Goal: Navigation & Orientation: Find specific page/section

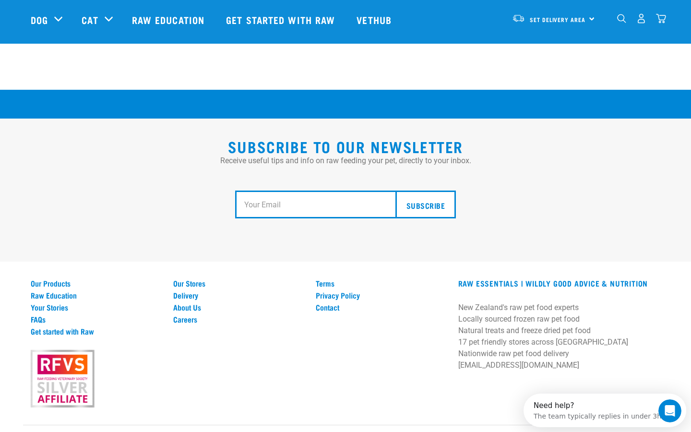
click at [284, 190] on input "email" at bounding box center [318, 204] width 167 height 28
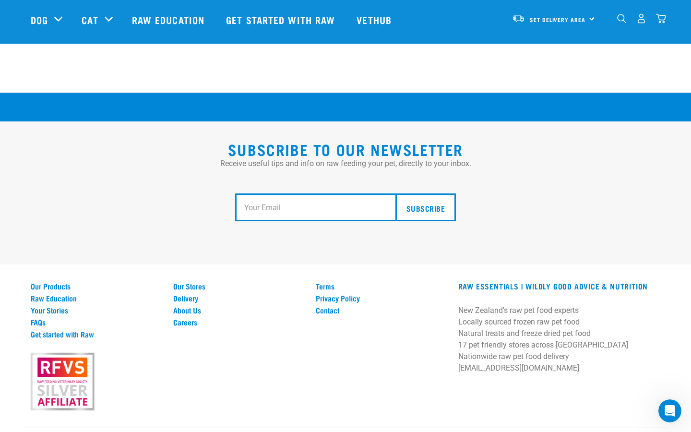
click at [285, 140] on h2 "Subscribe to our Newsletter" at bounding box center [345, 148] width 629 height 17
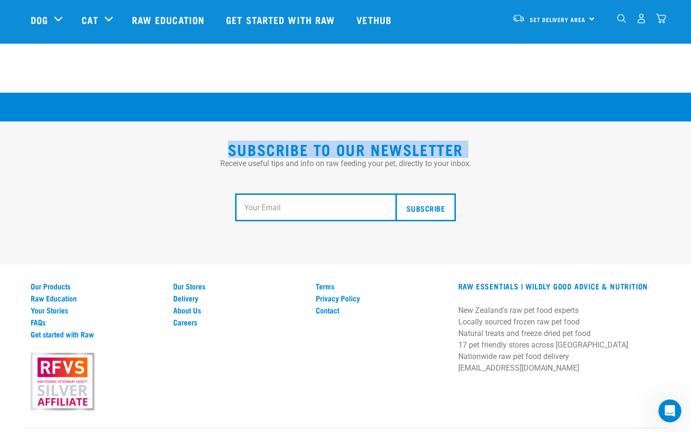
click at [285, 140] on h2 "Subscribe to our Newsletter" at bounding box center [345, 148] width 629 height 17
copy div "Subscribe to our Newsletter"
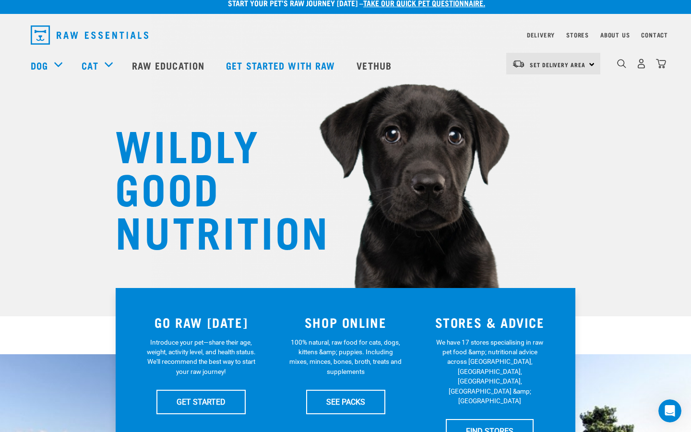
scroll to position [0, 0]
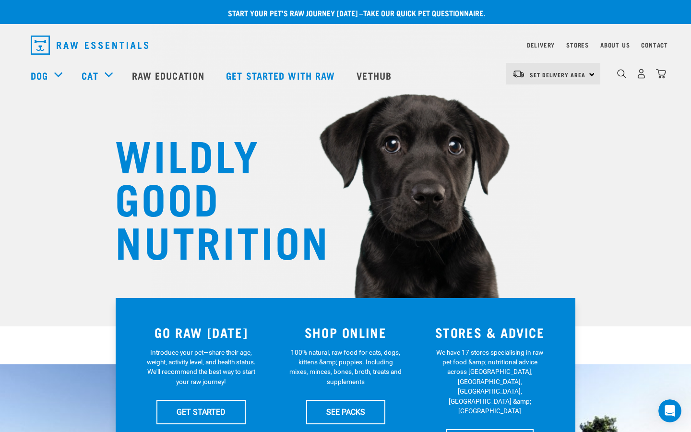
click at [557, 70] on link "Set Delivery Area" at bounding box center [557, 74] width 56 height 15
click at [545, 45] on link "Delivery" at bounding box center [541, 44] width 28 height 3
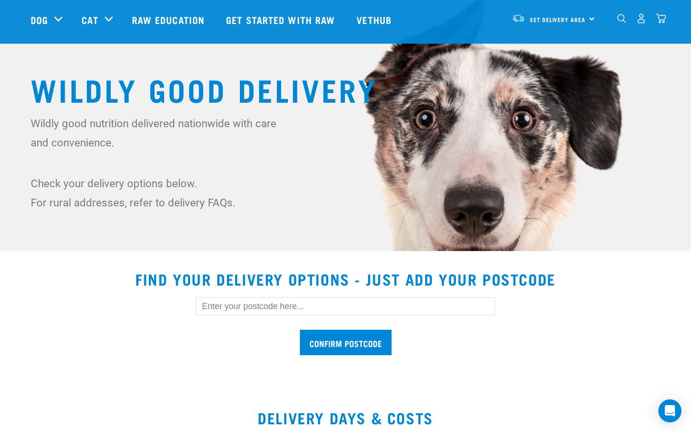
scroll to position [78, 0]
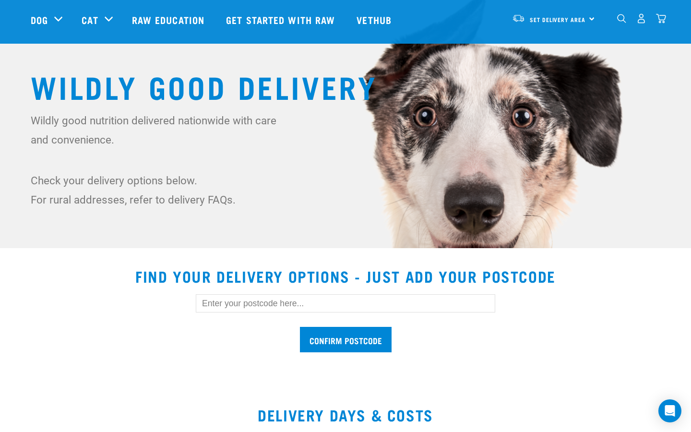
click at [229, 270] on h2 "Find your delivery options - just add your postcode" at bounding box center [345, 275] width 667 height 17
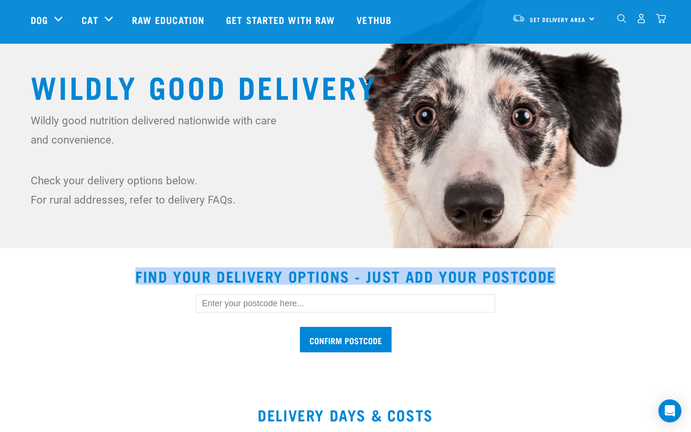
click at [229, 270] on h2 "Find your delivery options - just add your postcode" at bounding box center [345, 275] width 667 height 17
copy section "Find your delivery options - just add your postcode"
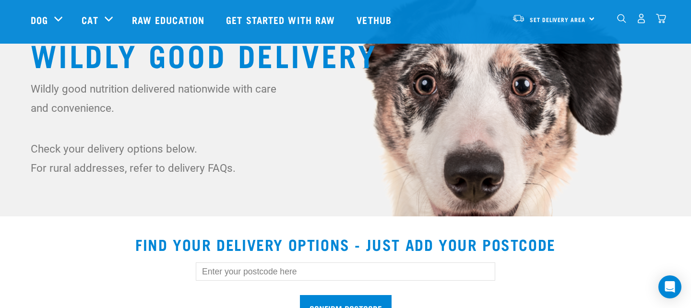
scroll to position [110, 0]
